Goal: Task Accomplishment & Management: Manage account settings

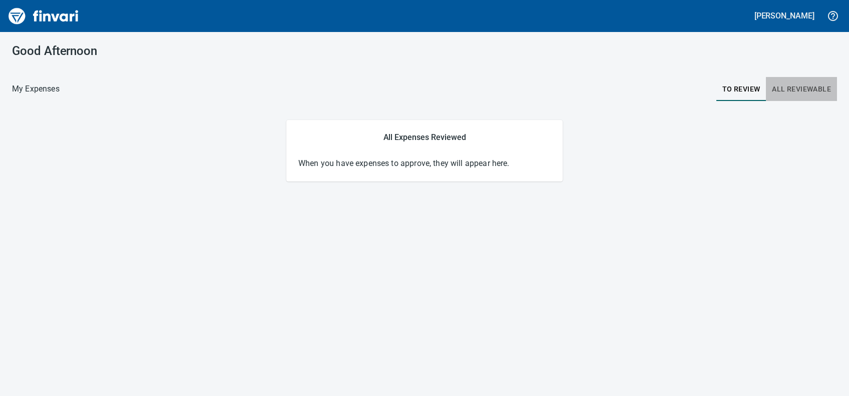
click at [793, 88] on span "All Reviewable" at bounding box center [800, 89] width 59 height 13
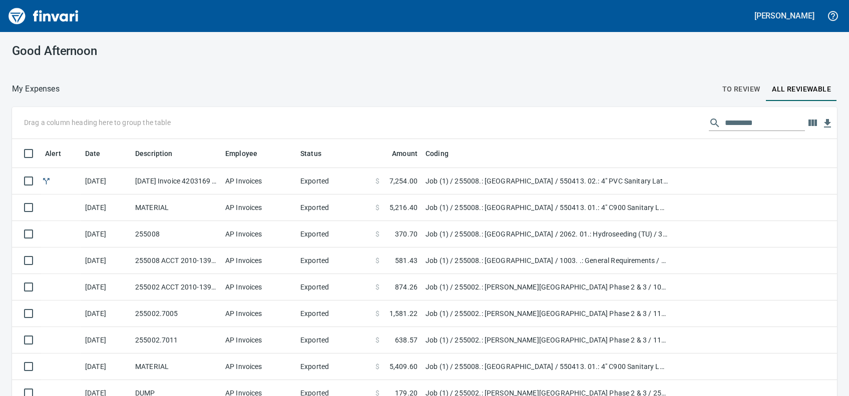
scroll to position [276, 794]
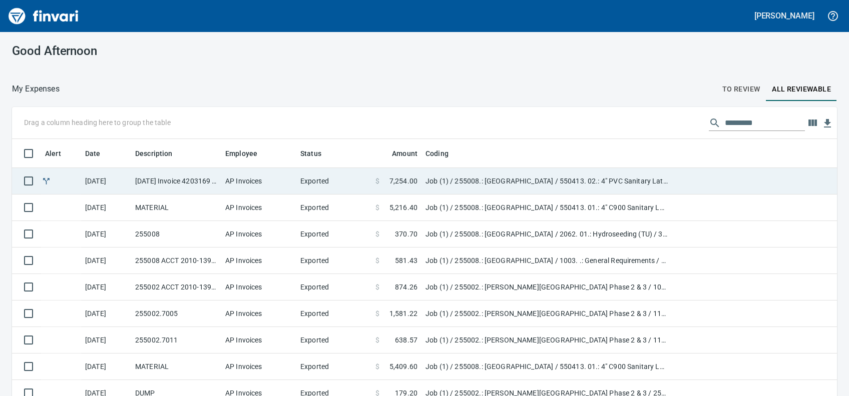
click at [499, 179] on td "Job (1) / 255008.: [GEOGRAPHIC_DATA] / 550413. 02.: 4" PVC Sanitary Lateral: 8'…" at bounding box center [546, 181] width 250 height 27
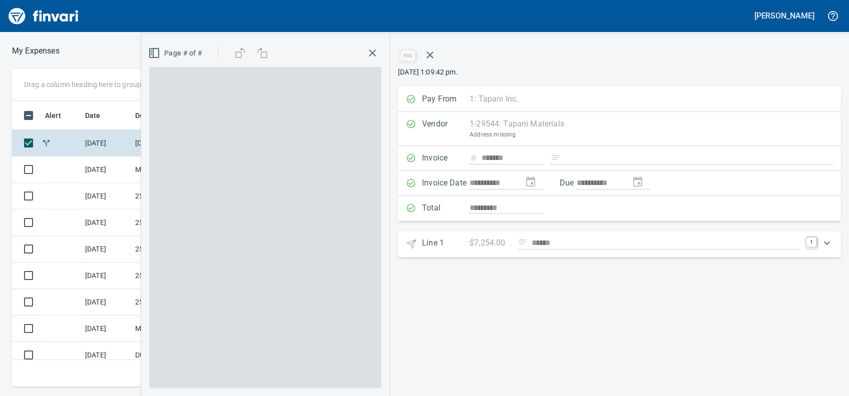
scroll to position [265, 553]
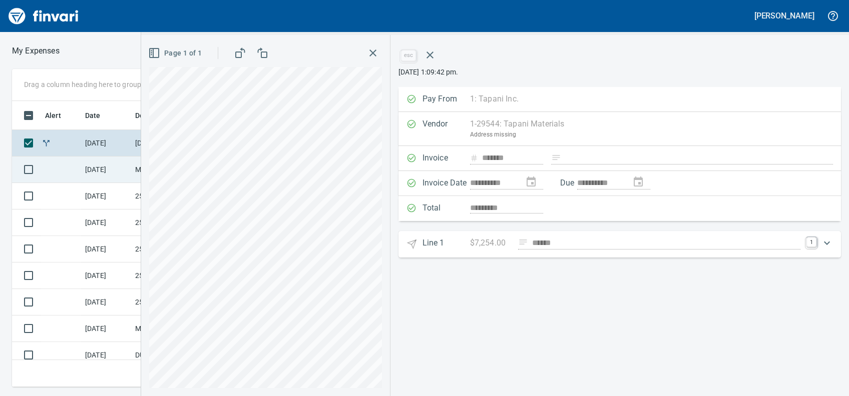
click at [96, 159] on td "[DATE]" at bounding box center [106, 170] width 50 height 27
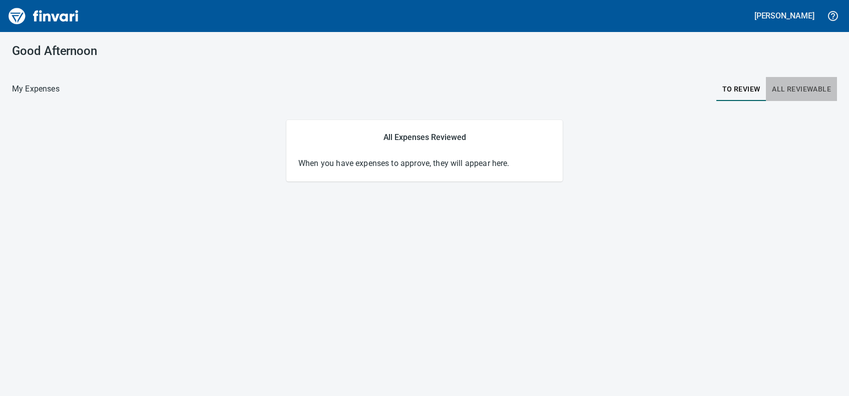
click at [789, 85] on span "All Reviewable" at bounding box center [800, 89] width 59 height 13
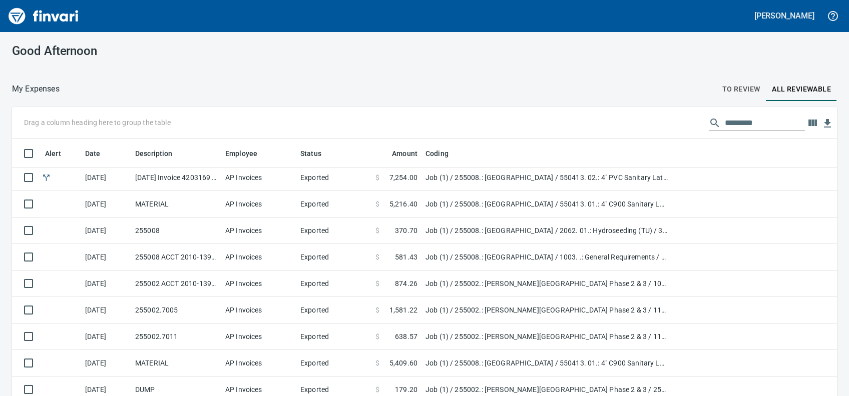
scroll to position [8, 0]
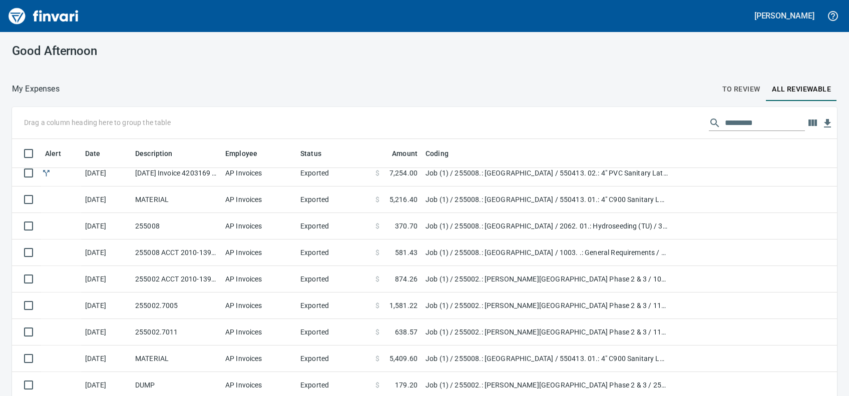
click at [497, 170] on td "Job (1) / 255008.: [GEOGRAPHIC_DATA] / 550413. 02.: 4" PVC Sanitary Lateral: 8'…" at bounding box center [546, 173] width 250 height 27
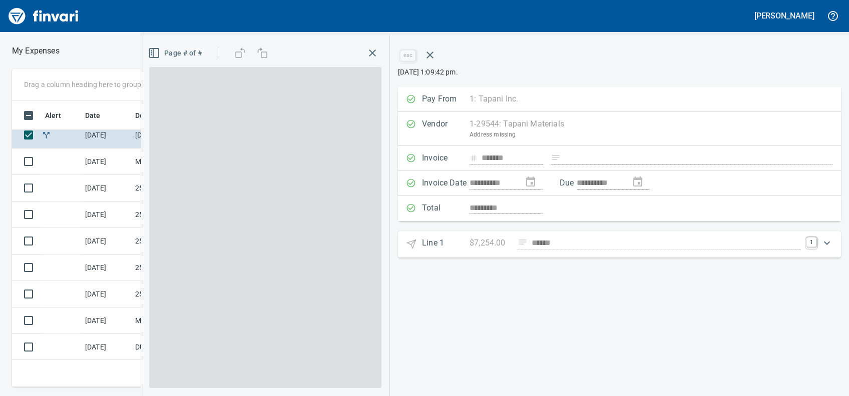
scroll to position [265, 553]
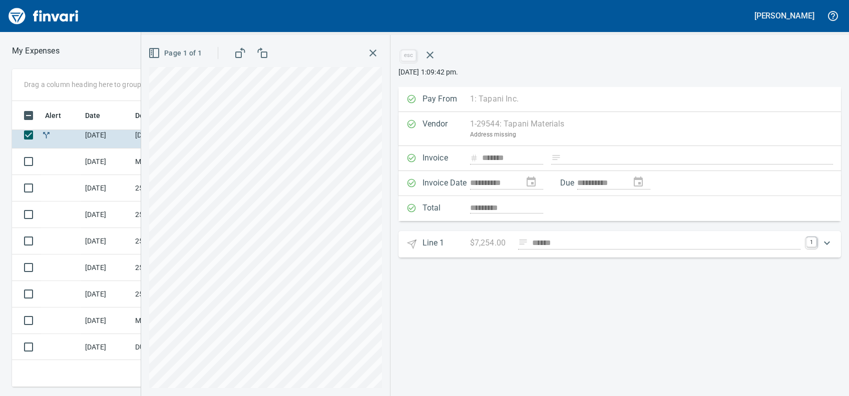
click at [522, 232] on 1 "Line 1 $7,254.00 ****** 1" at bounding box center [619, 244] width 442 height 27
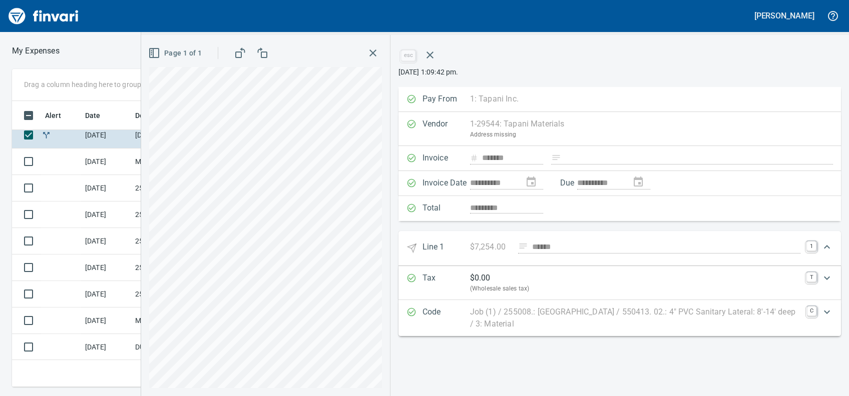
click at [522, 232] on 1 "Line 1 $7,254.00 ****** 1" at bounding box center [619, 248] width 442 height 35
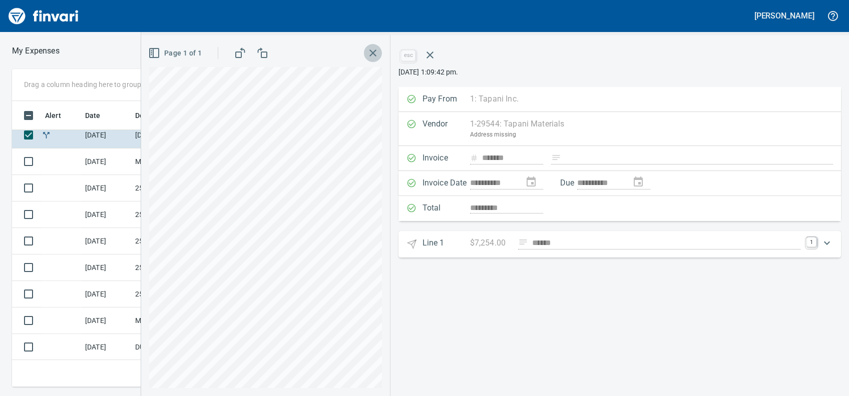
click at [369, 59] on icon "button" at bounding box center [373, 53] width 12 height 12
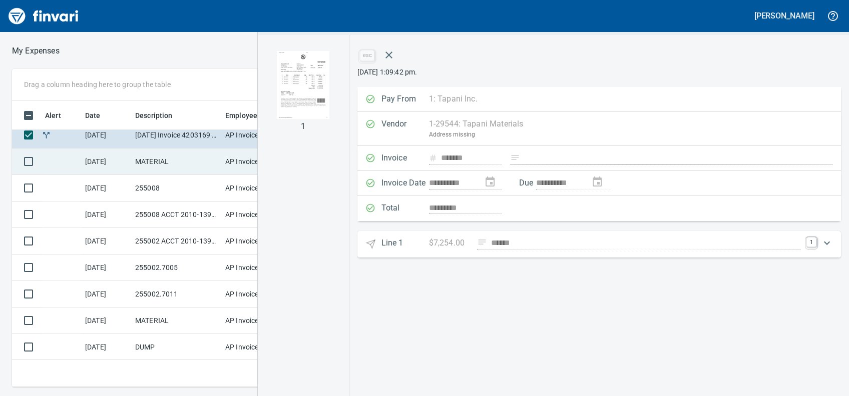
click at [185, 167] on td "MATERIAL" at bounding box center [176, 162] width 90 height 27
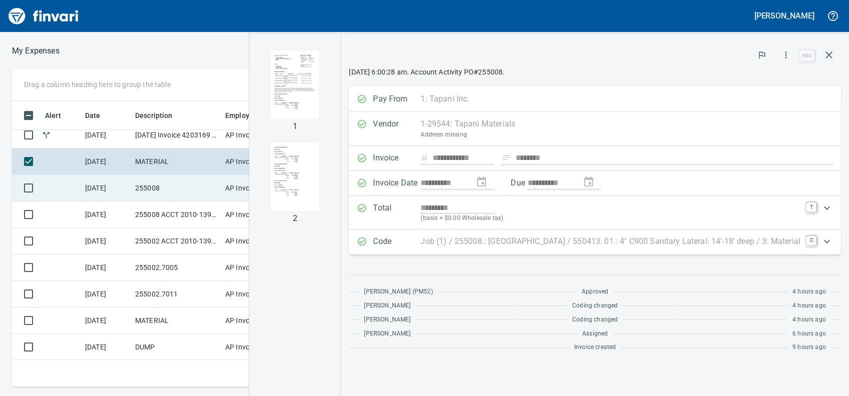
click at [182, 186] on td "255008" at bounding box center [176, 188] width 90 height 27
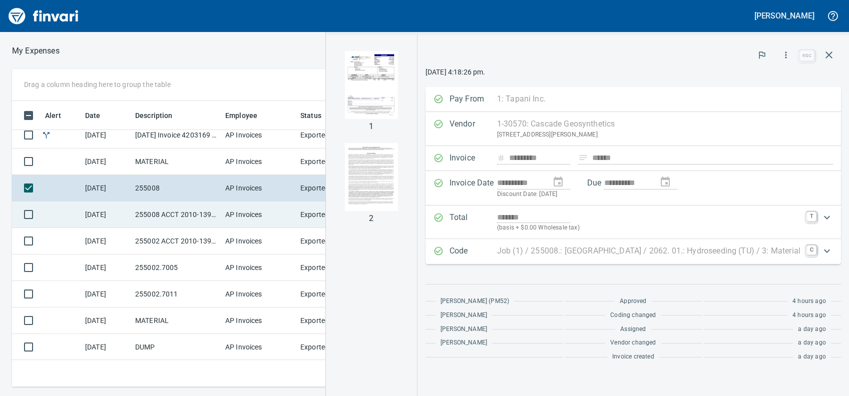
click at [181, 210] on td "255008 ACCT 2010-1396500" at bounding box center [176, 215] width 90 height 27
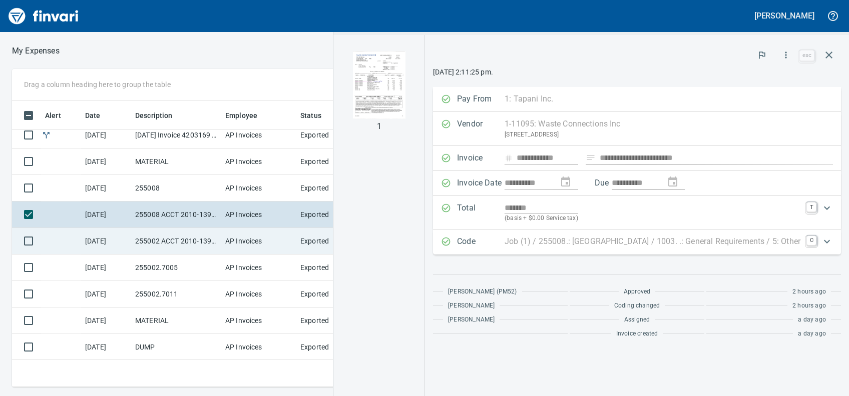
click at [181, 231] on td "255002 ACCT 2010-1391591" at bounding box center [176, 241] width 90 height 27
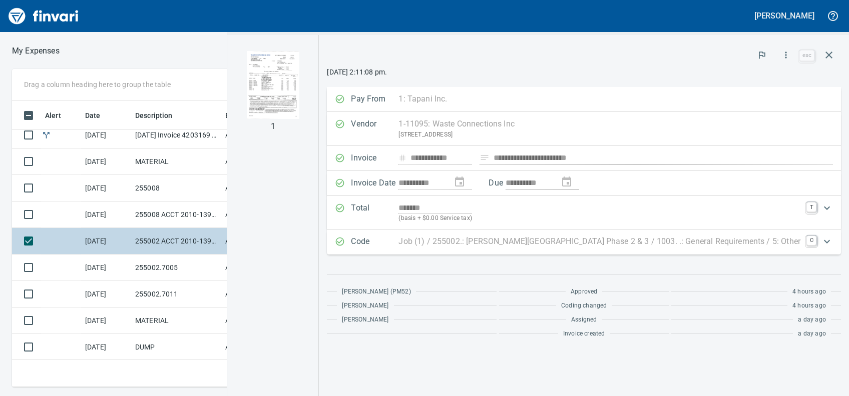
click at [181, 253] on td "255002 ACCT 2010-1391591" at bounding box center [176, 241] width 90 height 27
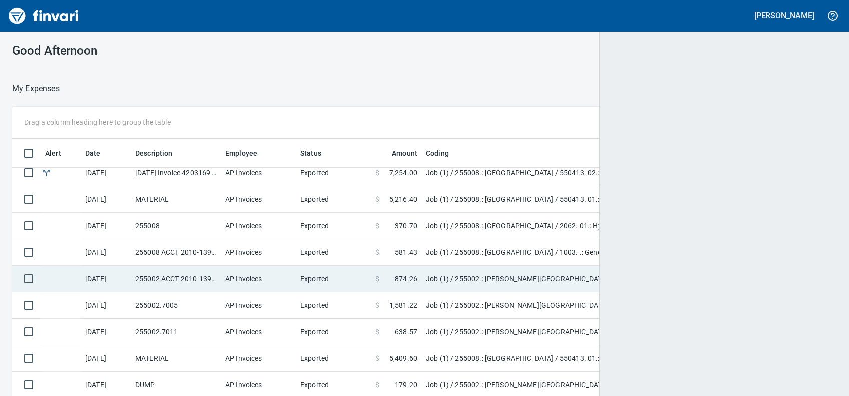
scroll to position [276, 792]
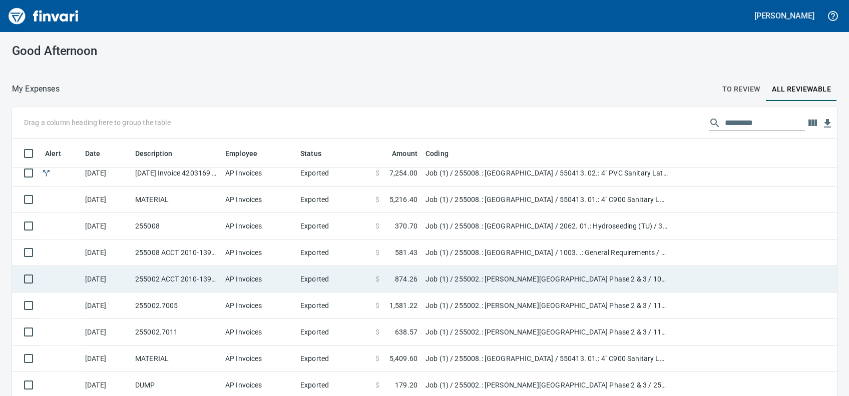
click at [179, 284] on td "255002 ACCT 2010-1391591" at bounding box center [176, 279] width 90 height 27
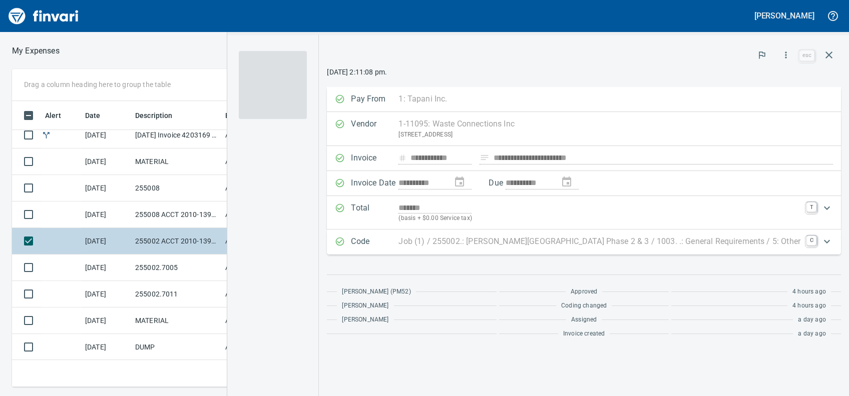
scroll to position [265, 553]
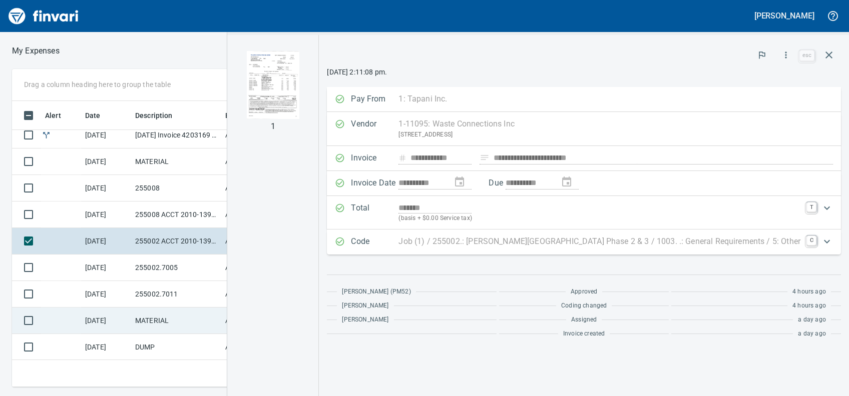
click at [171, 308] on td "MATERIAL" at bounding box center [176, 321] width 90 height 27
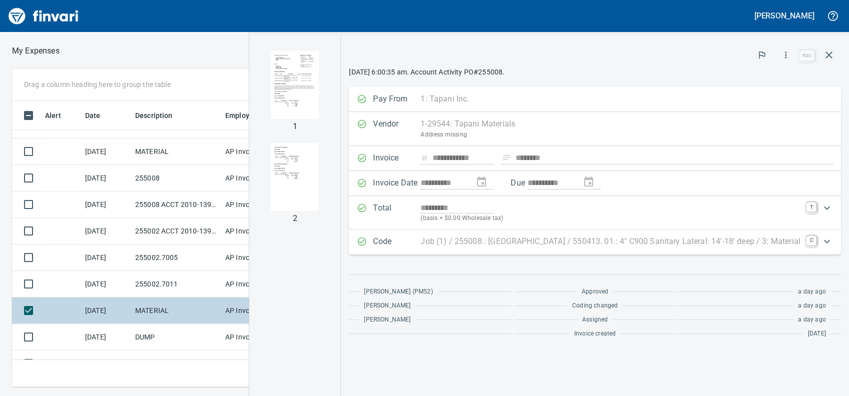
scroll to position [19, 0]
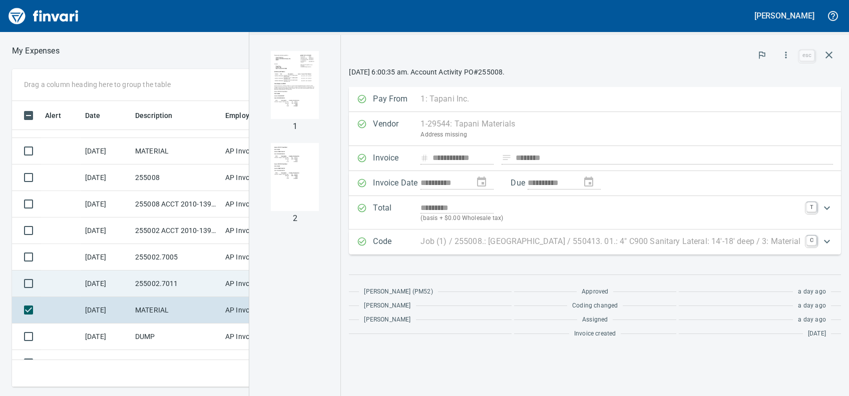
click at [173, 291] on td "255002.7011" at bounding box center [176, 284] width 90 height 27
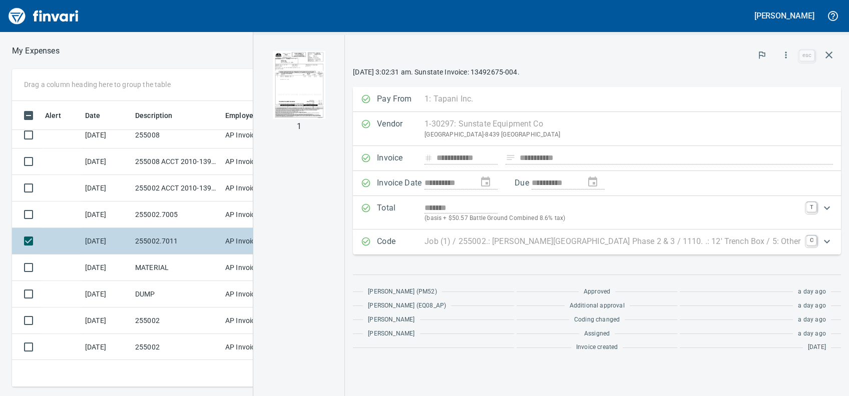
scroll to position [64, 0]
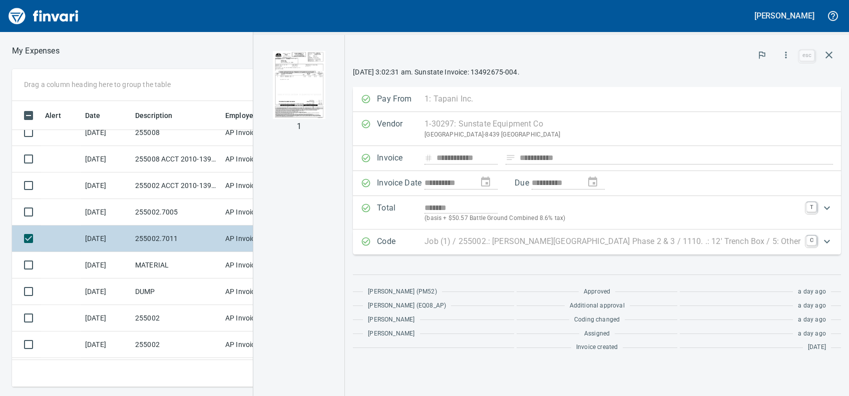
click at [173, 291] on td "DUMP" at bounding box center [176, 292] width 90 height 27
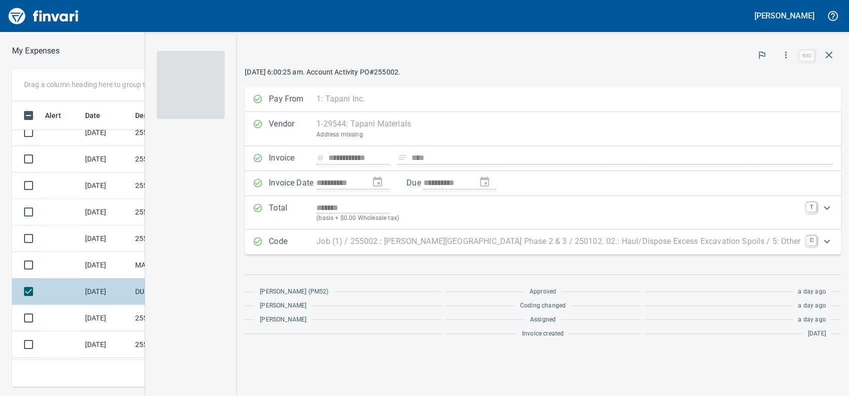
click at [172, 280] on td "DUMP" at bounding box center [176, 292] width 90 height 27
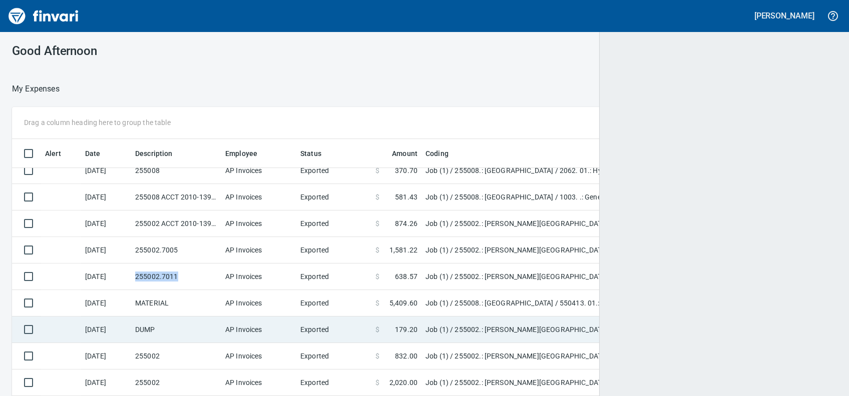
click at [172, 280] on td "255002.7011" at bounding box center [176, 277] width 90 height 27
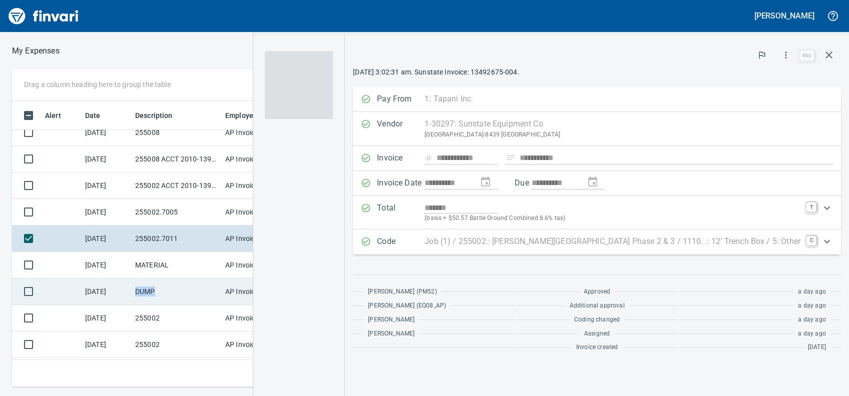
scroll to position [120, 0]
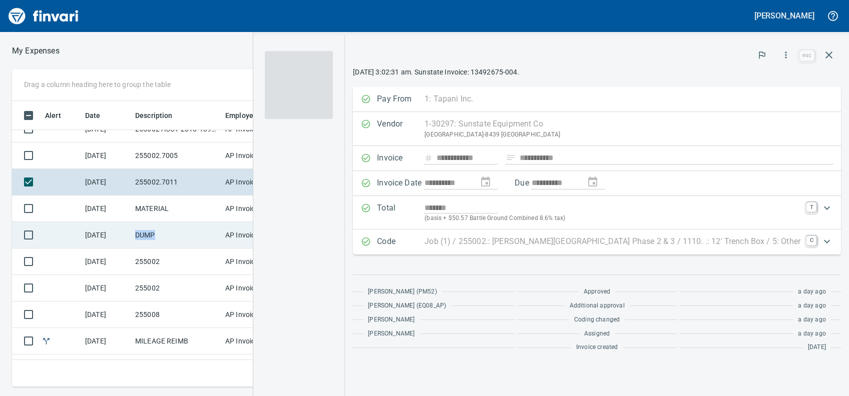
click at [172, 280] on td "255002" at bounding box center [176, 288] width 90 height 27
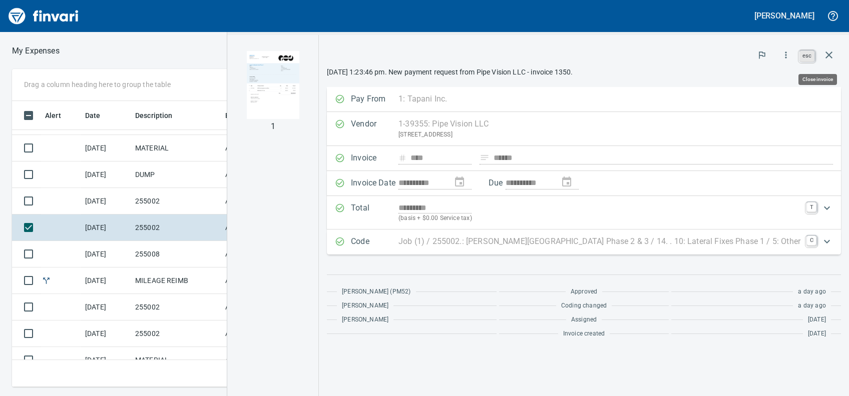
scroll to position [265, 553]
click at [811, 60] on link "esc" at bounding box center [806, 56] width 15 height 11
click at [835, 61] on button "button" at bounding box center [829, 55] width 24 height 24
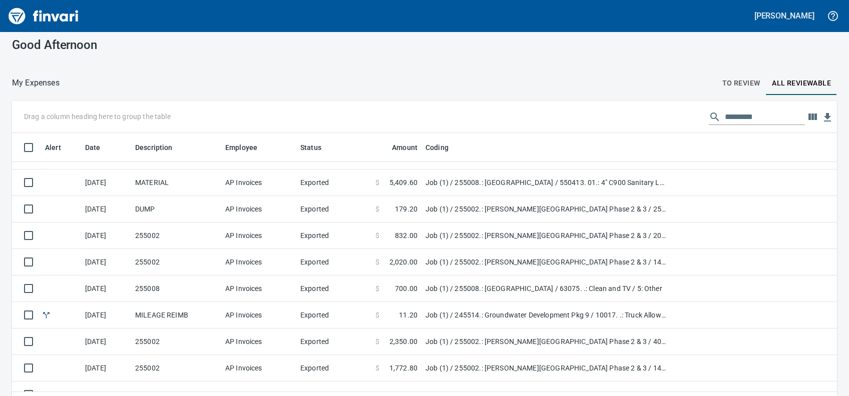
scroll to position [29, 0]
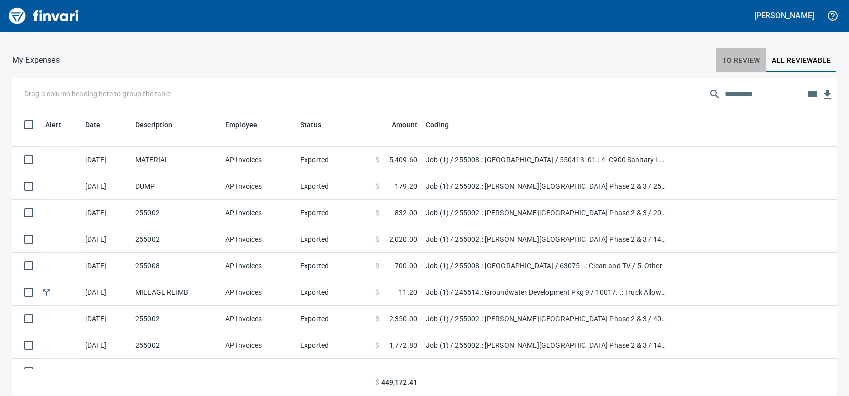
click at [722, 65] on span "To Review" at bounding box center [741, 61] width 38 height 13
